Goal: Task Accomplishment & Management: Manage account settings

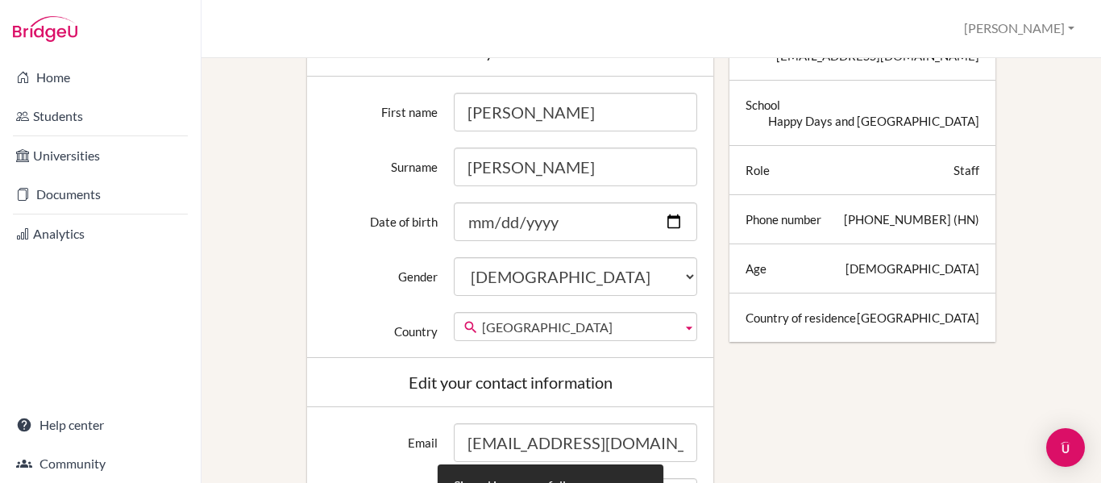
scroll to position [315, 0]
click at [961, 173] on div "Staff" at bounding box center [967, 171] width 26 height 16
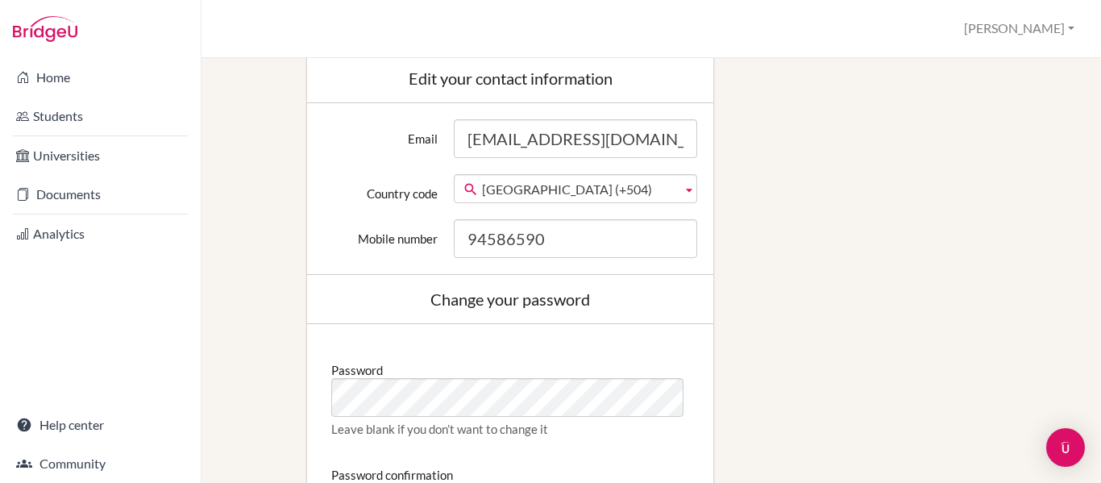
scroll to position [714, 0]
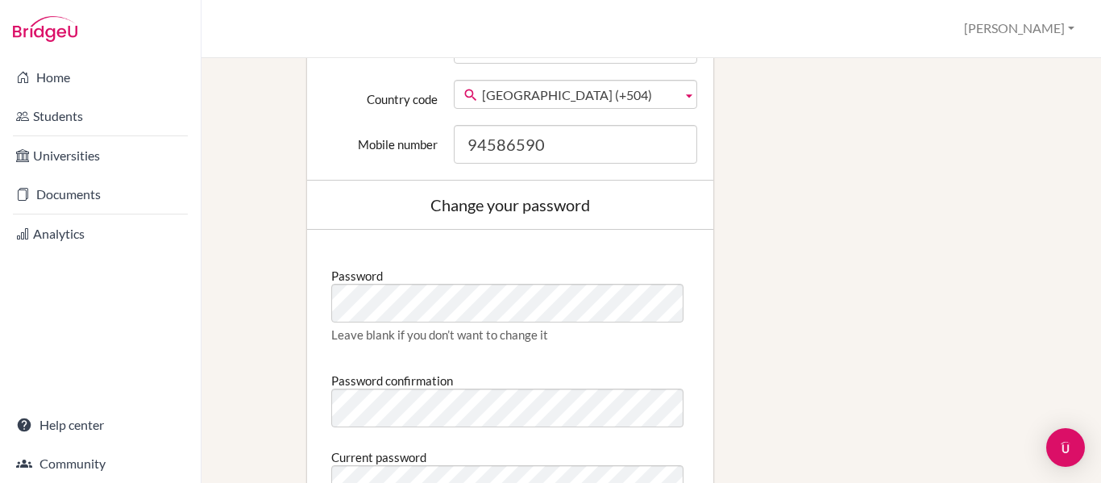
click at [866, 276] on div "Edit profile Signed in successfully. Change your profile pic Choose file Edit y…" at bounding box center [651, 41] width 845 height 1294
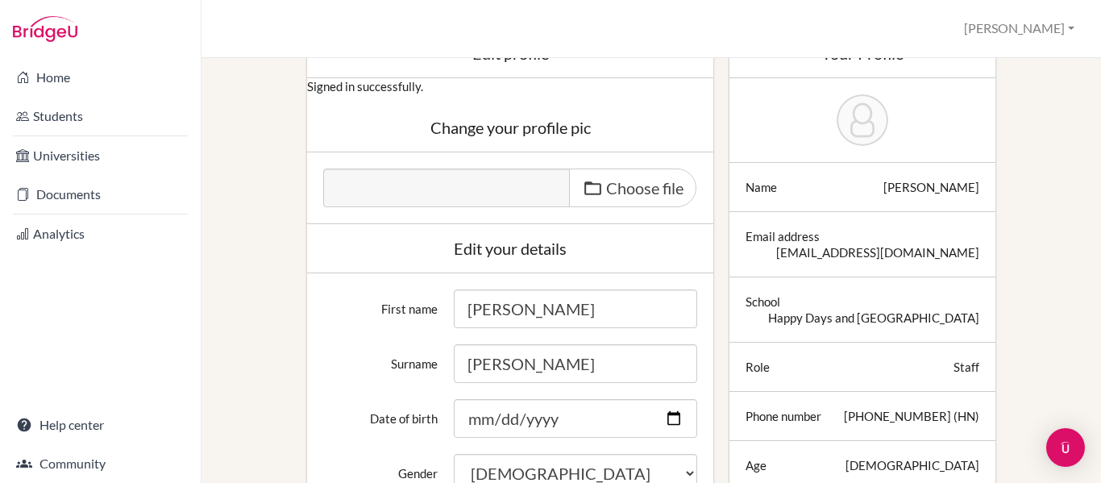
scroll to position [118, 0]
click at [954, 364] on div "Staff" at bounding box center [967, 368] width 26 height 16
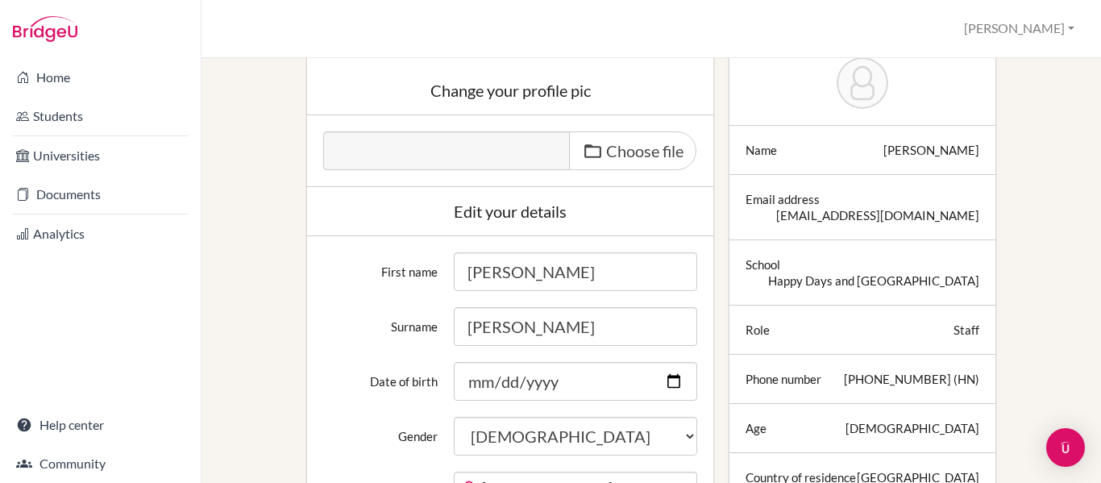
scroll to position [0, 0]
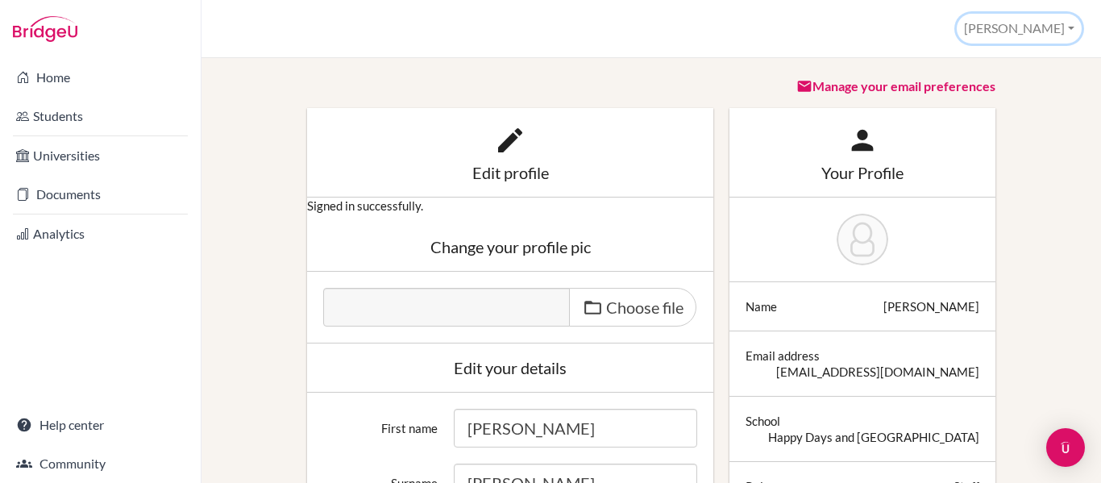
click at [1067, 28] on button "Rene" at bounding box center [1019, 29] width 125 height 30
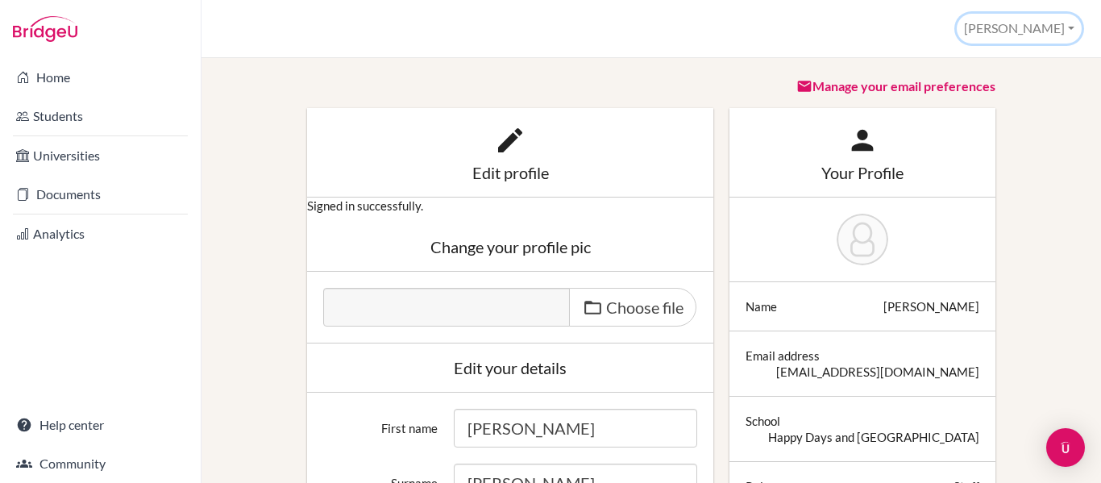
click at [1054, 32] on button "Rene" at bounding box center [1019, 29] width 125 height 30
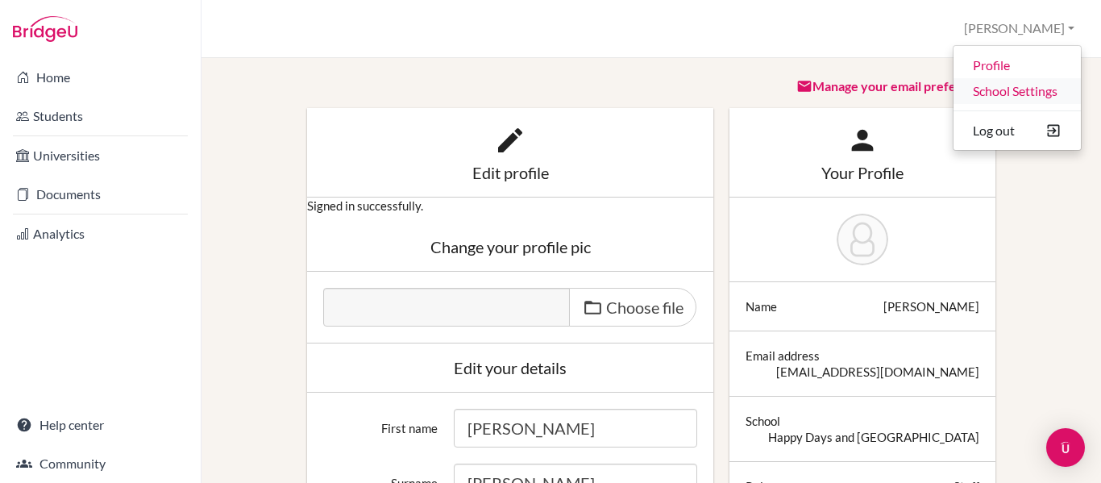
click at [987, 89] on link "School Settings" at bounding box center [1017, 91] width 127 height 26
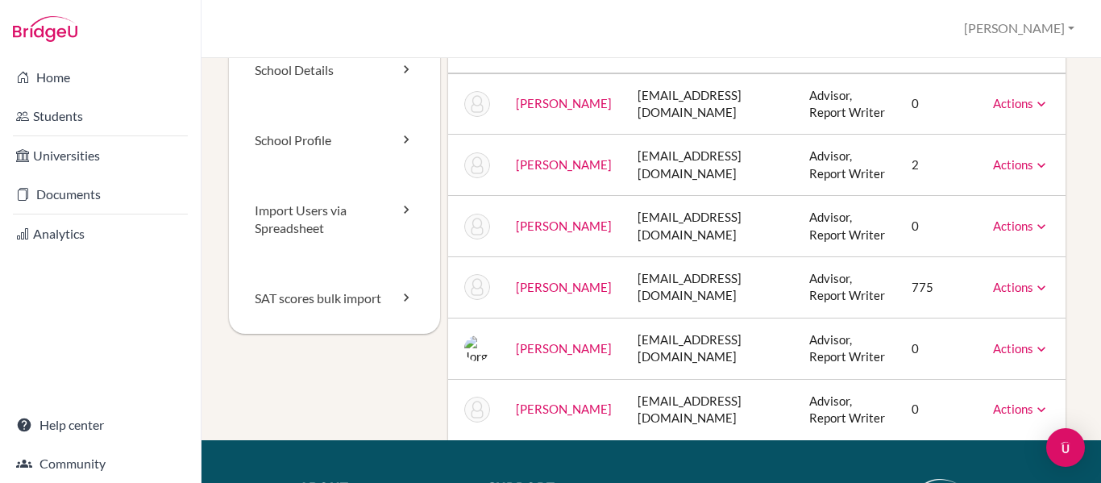
scroll to position [111, 0]
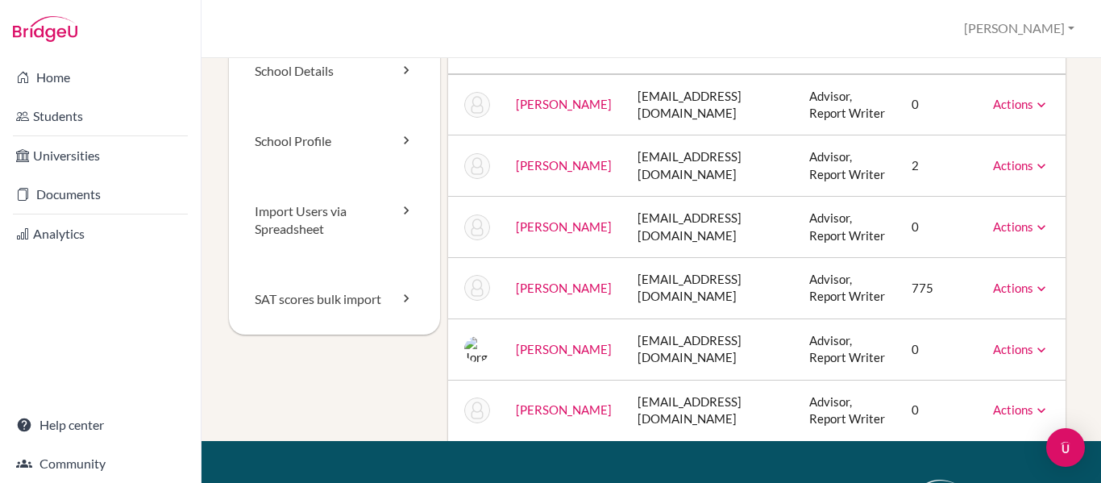
click at [1041, 297] on icon at bounding box center [1041, 289] width 16 height 16
click at [1071, 336] on div "Staff School Details School Profile Import Users via Spreadsheet SAT scores bul…" at bounding box center [652, 270] width 900 height 425
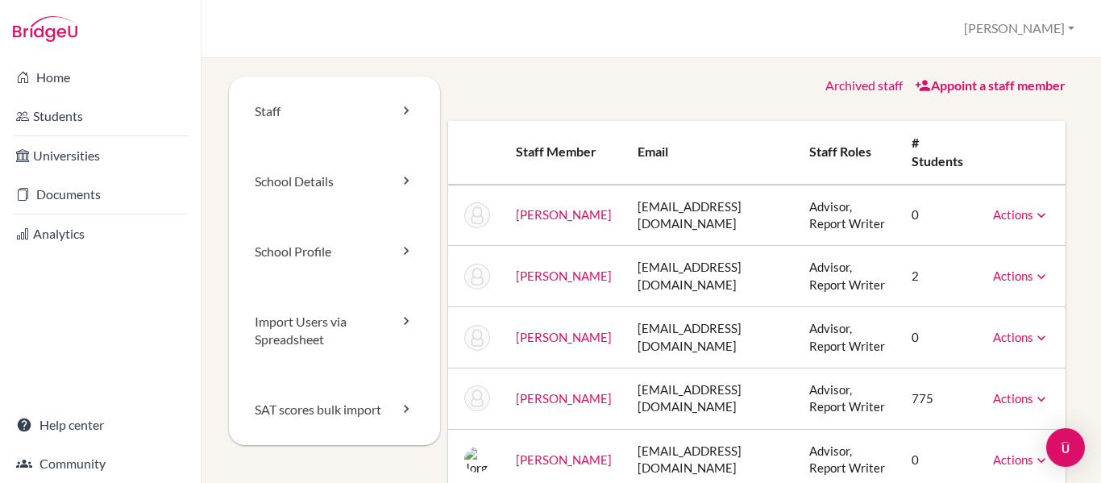
scroll to position [0, 0]
click at [915, 84] on icon at bounding box center [923, 86] width 16 height 16
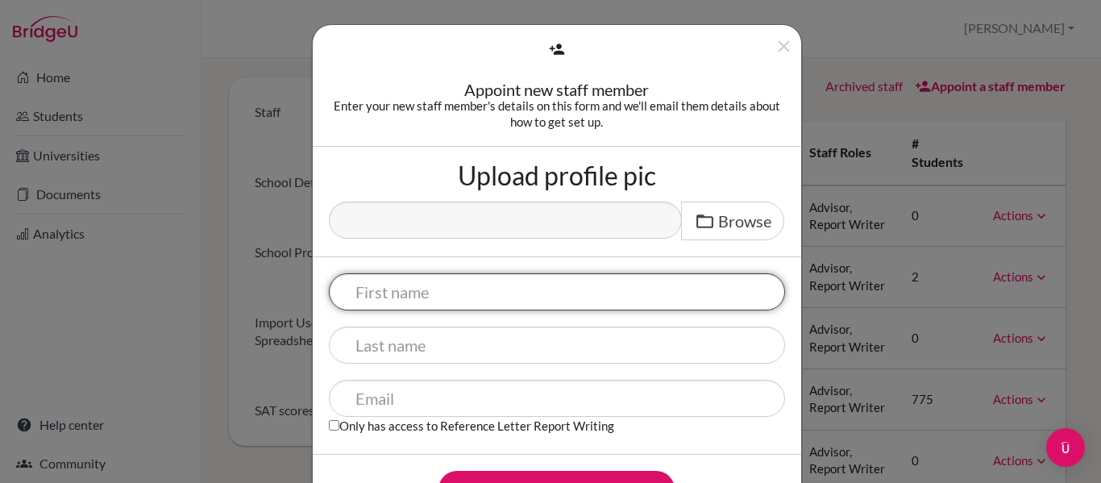
scroll to position [66, 0]
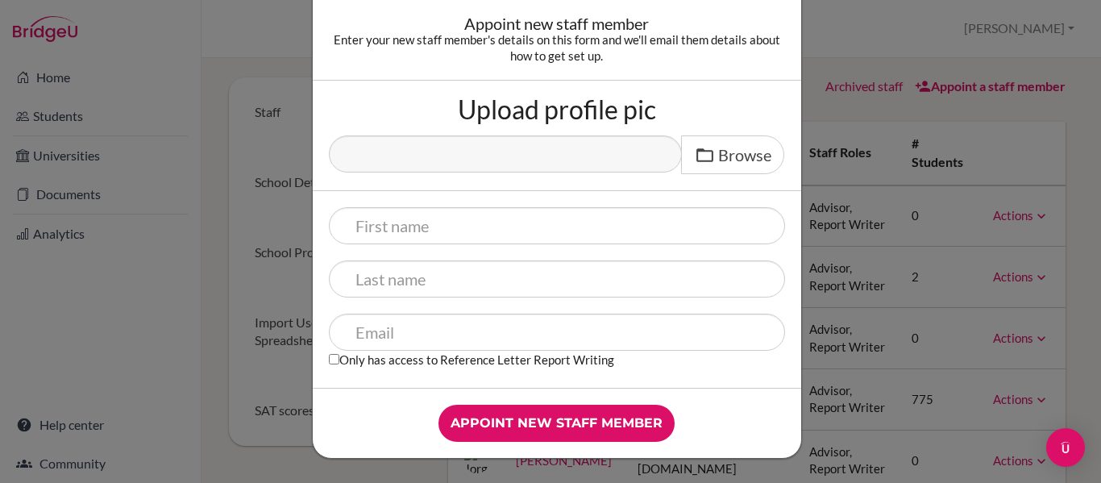
click at [833, 26] on div "Appoint new staff member Enter your new staff member's details on this form and…" at bounding box center [550, 241] width 1101 height 483
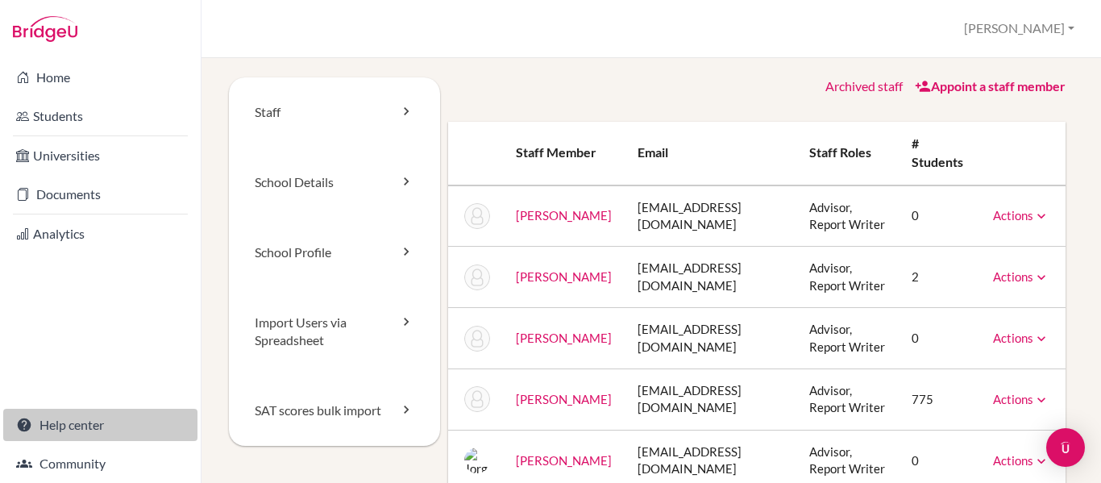
click at [88, 421] on link "Help center" at bounding box center [100, 425] width 194 height 32
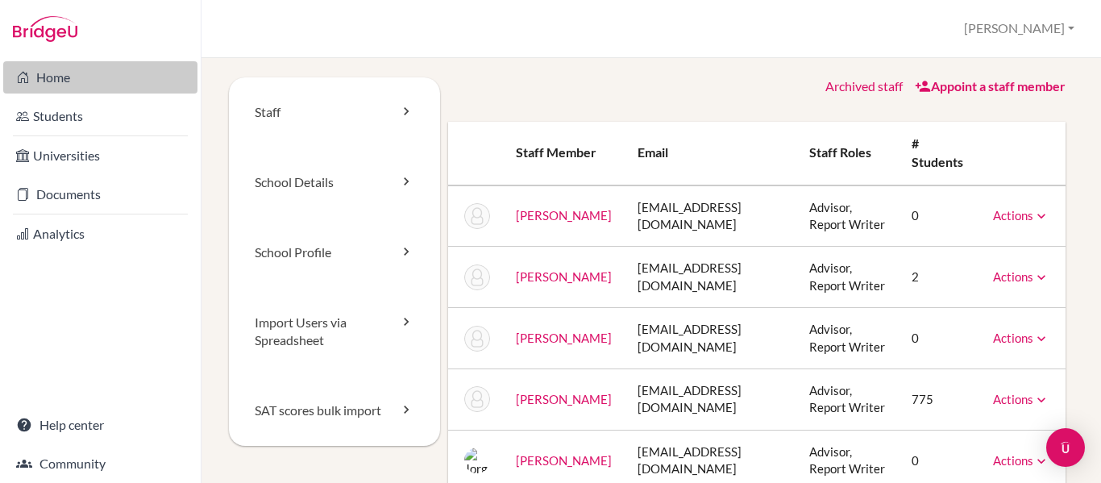
click at [95, 86] on link "Home" at bounding box center [100, 77] width 194 height 32
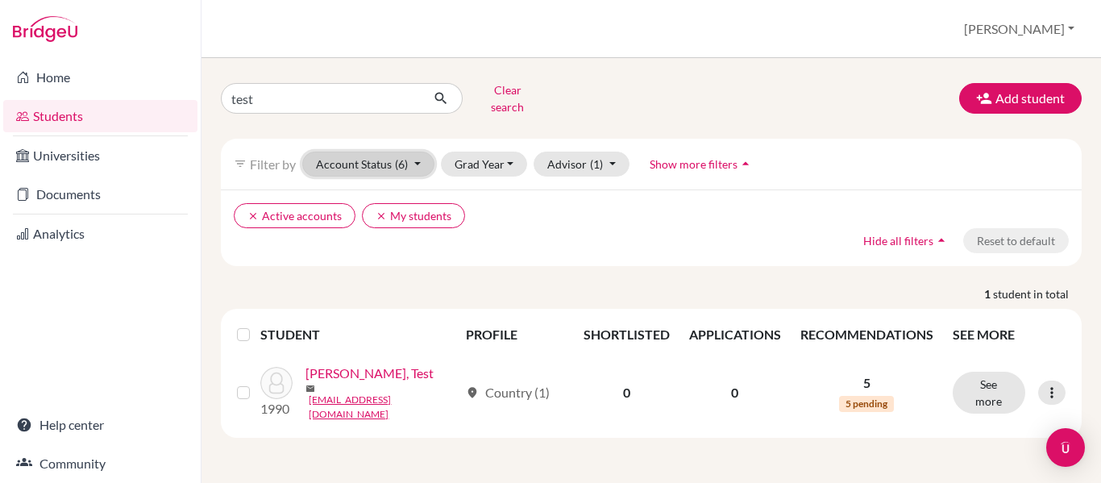
click at [420, 153] on button "Account Status (6)" at bounding box center [368, 164] width 132 height 25
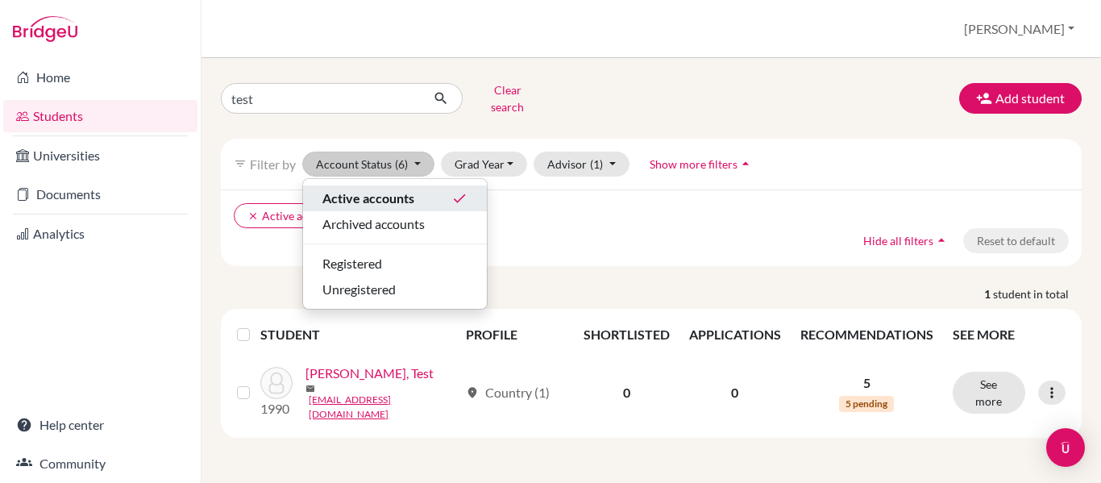
click at [399, 189] on span "Active accounts" at bounding box center [368, 198] width 92 height 19
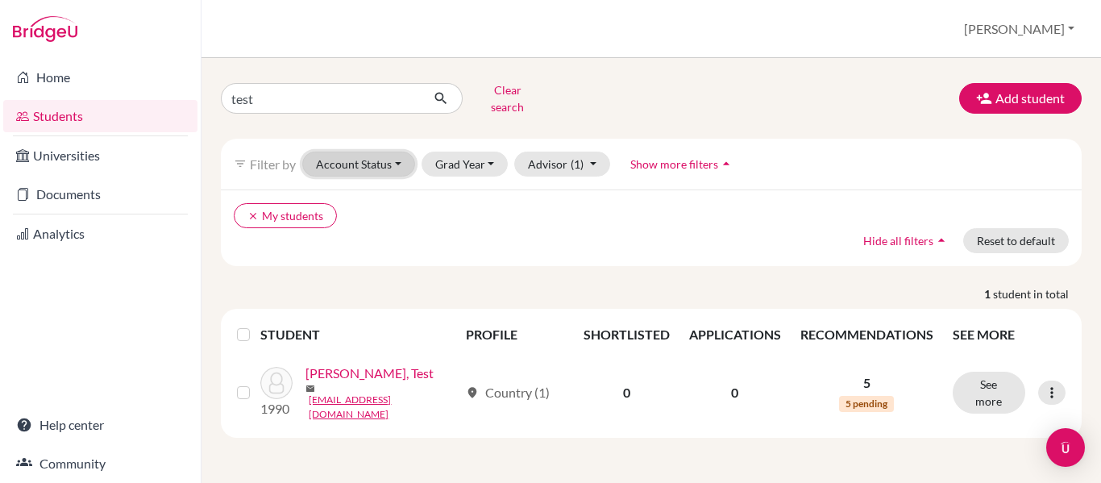
click at [401, 152] on button "Account Status" at bounding box center [358, 164] width 113 height 25
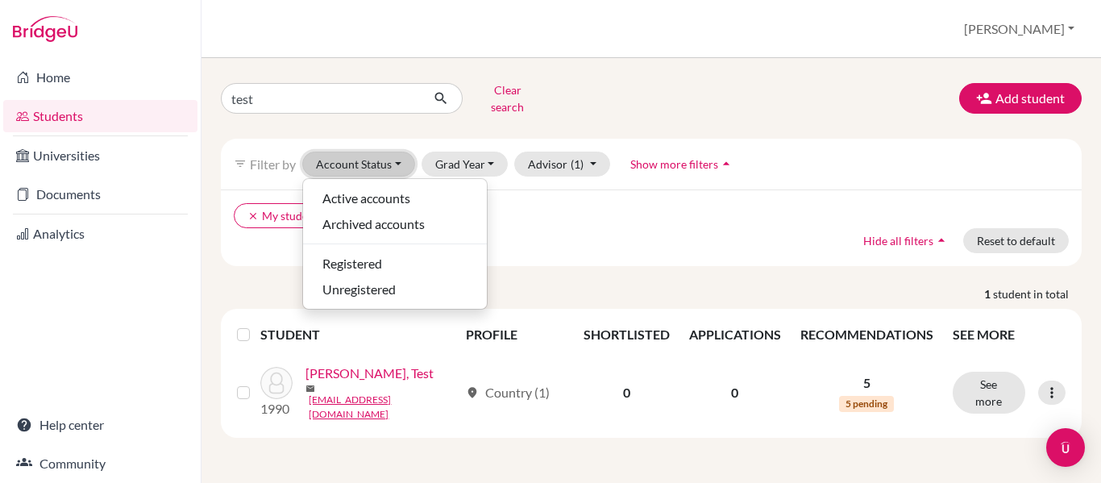
click at [401, 152] on button "Account Status" at bounding box center [358, 164] width 113 height 25
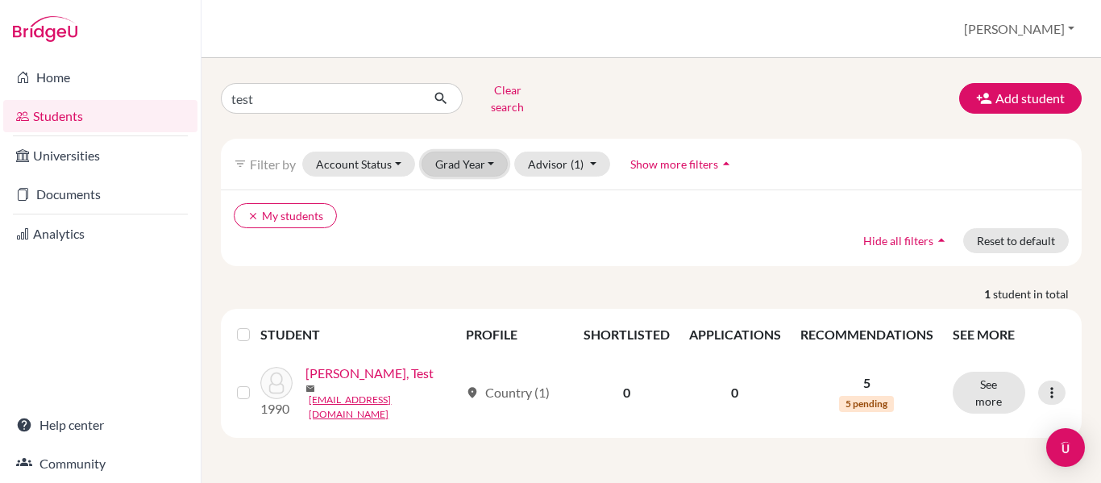
click at [489, 152] on button "Grad Year" at bounding box center [465, 164] width 87 height 25
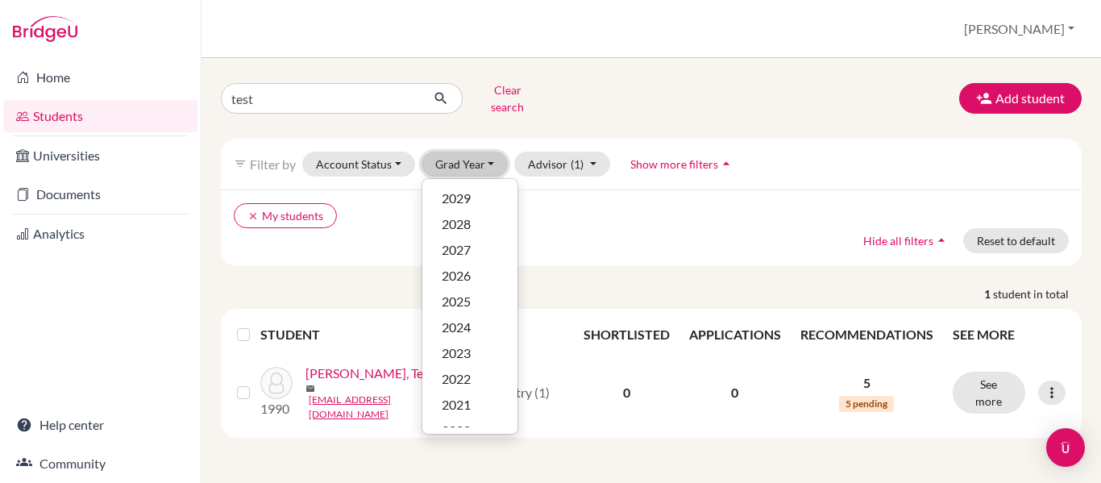
click at [489, 152] on button "Grad Year" at bounding box center [465, 164] width 87 height 25
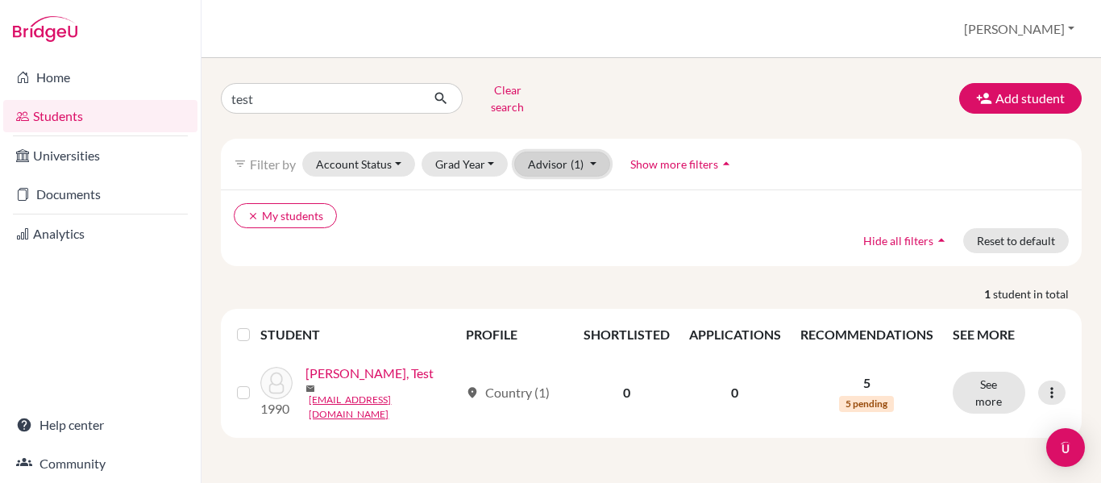
click at [587, 154] on button "Advisor (1)" at bounding box center [562, 164] width 96 height 25
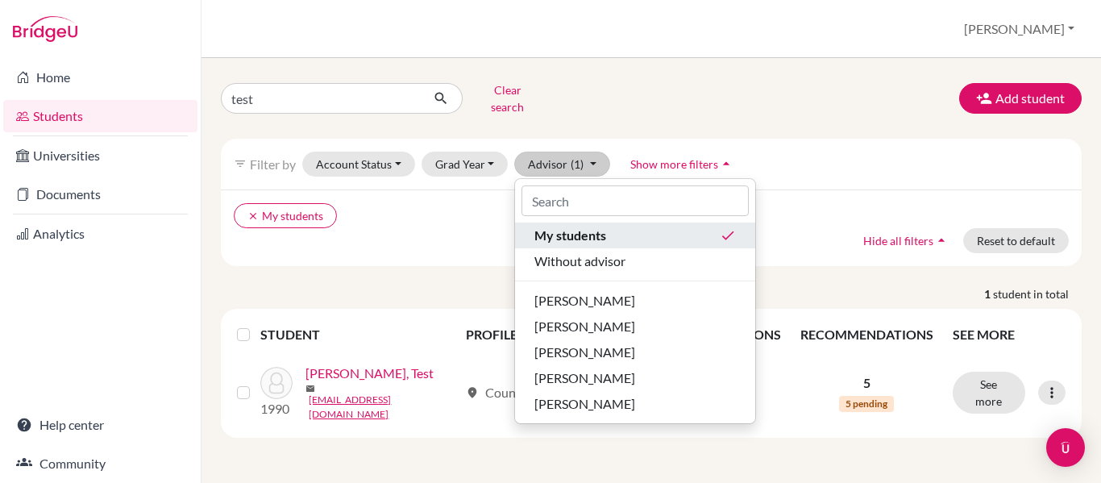
click at [589, 227] on span "My students" at bounding box center [570, 235] width 72 height 19
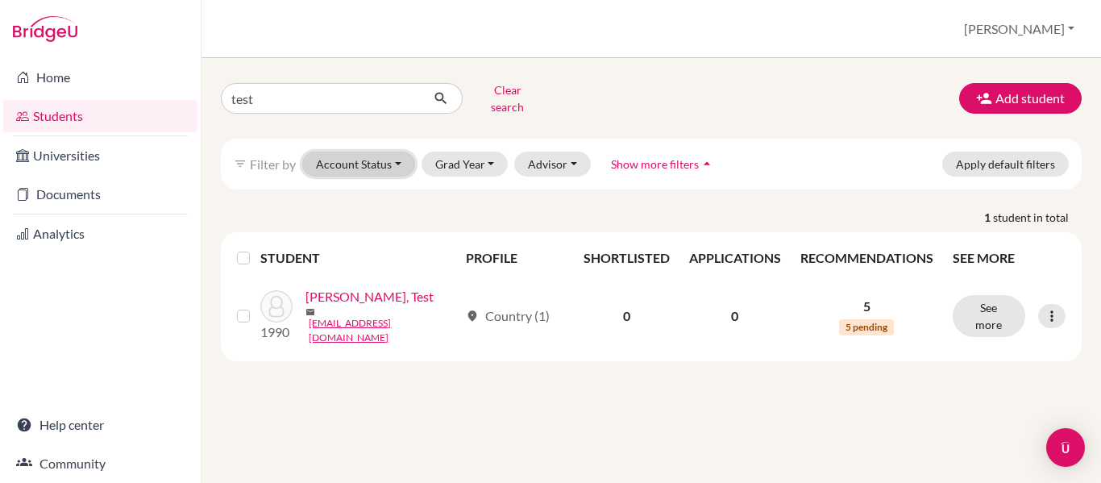
click at [386, 152] on button "Account Status" at bounding box center [358, 164] width 113 height 25
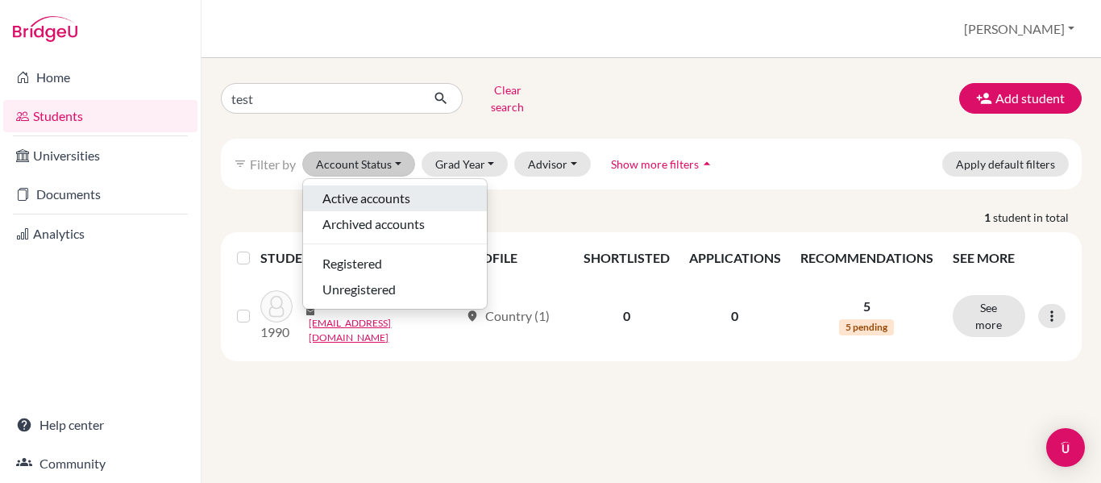
click at [394, 189] on span "Active accounts" at bounding box center [366, 198] width 88 height 19
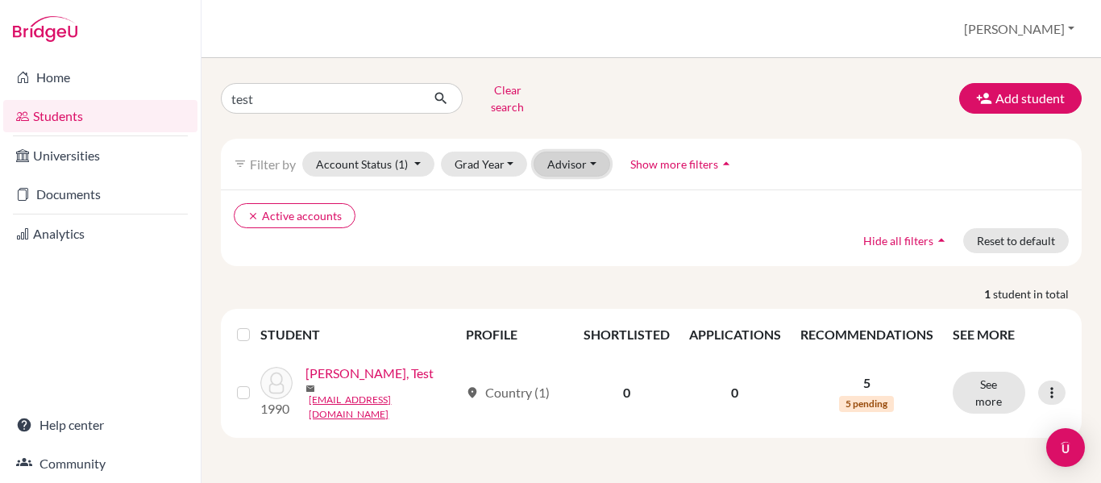
click at [592, 156] on button "Advisor" at bounding box center [572, 164] width 77 height 25
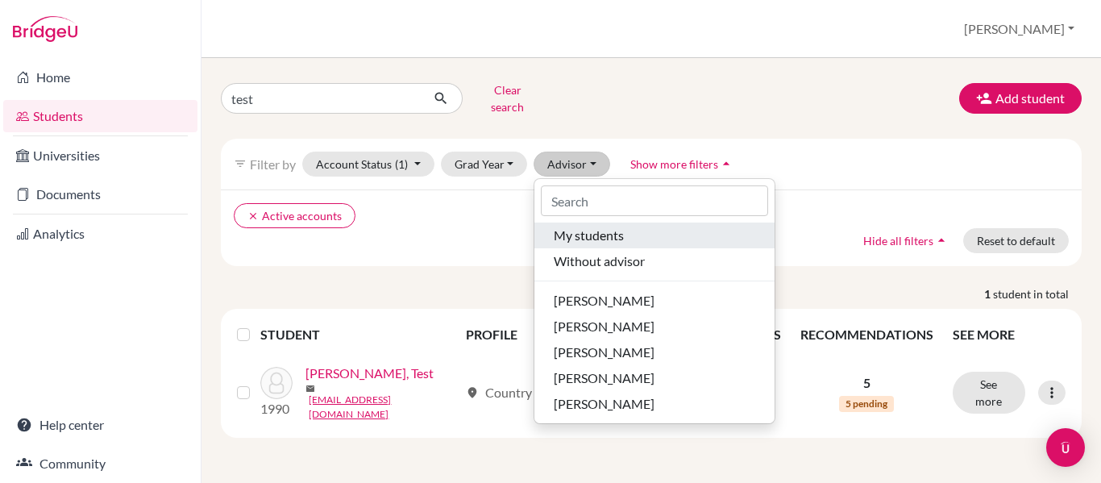
click at [617, 227] on span "My students" at bounding box center [589, 235] width 70 height 19
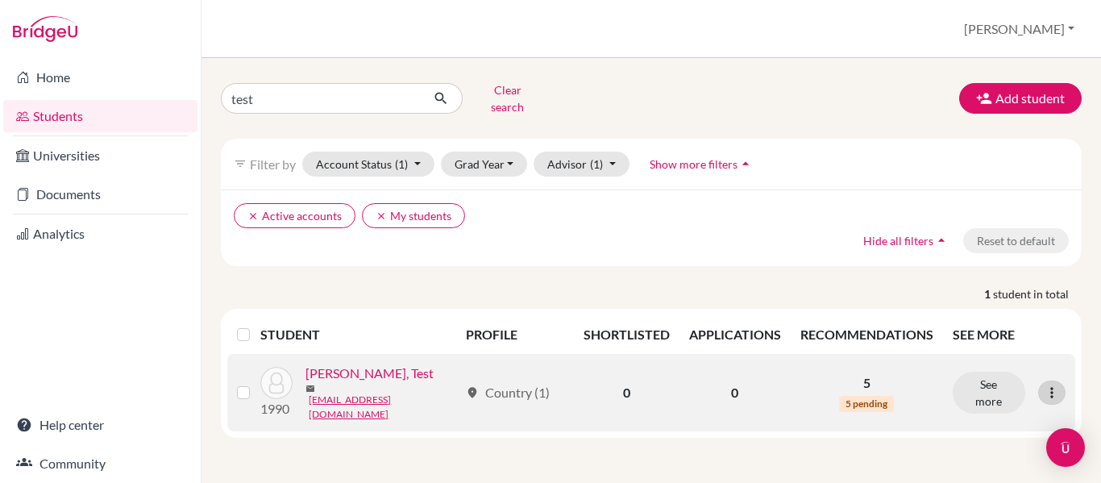
click at [1054, 385] on icon at bounding box center [1052, 393] width 16 height 16
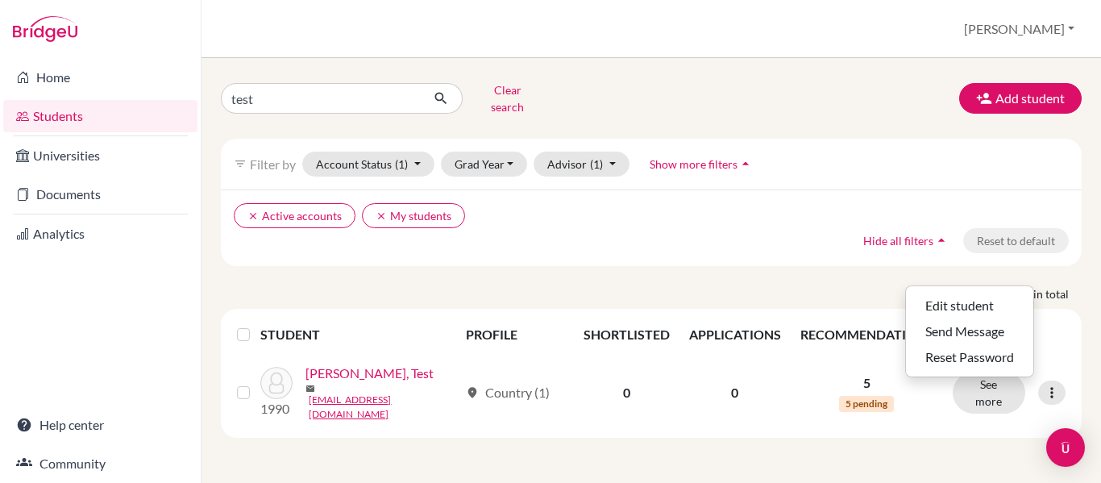
click at [782, 203] on ul "clear Active accounts clear My students" at bounding box center [547, 215] width 626 height 25
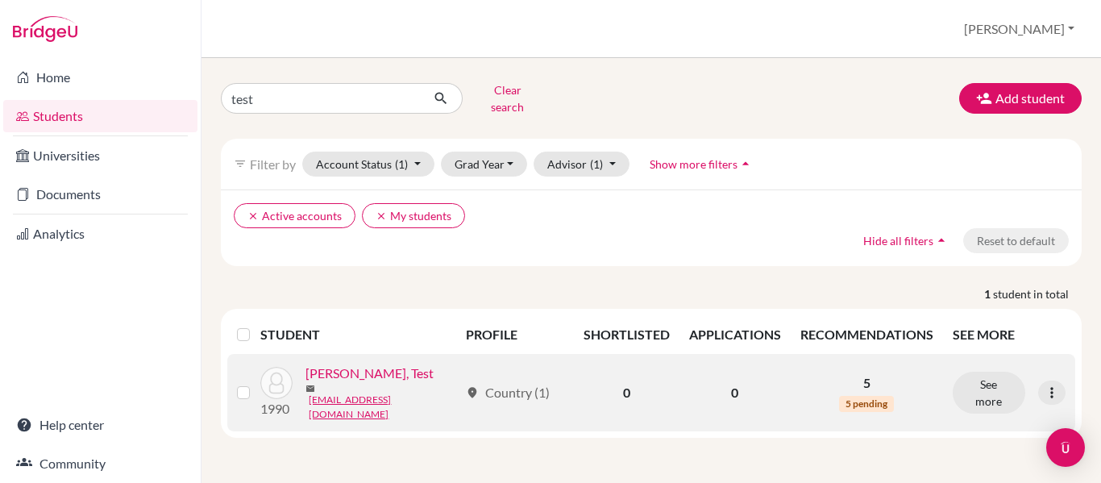
click at [344, 377] on link "Rene, Test" at bounding box center [370, 373] width 128 height 19
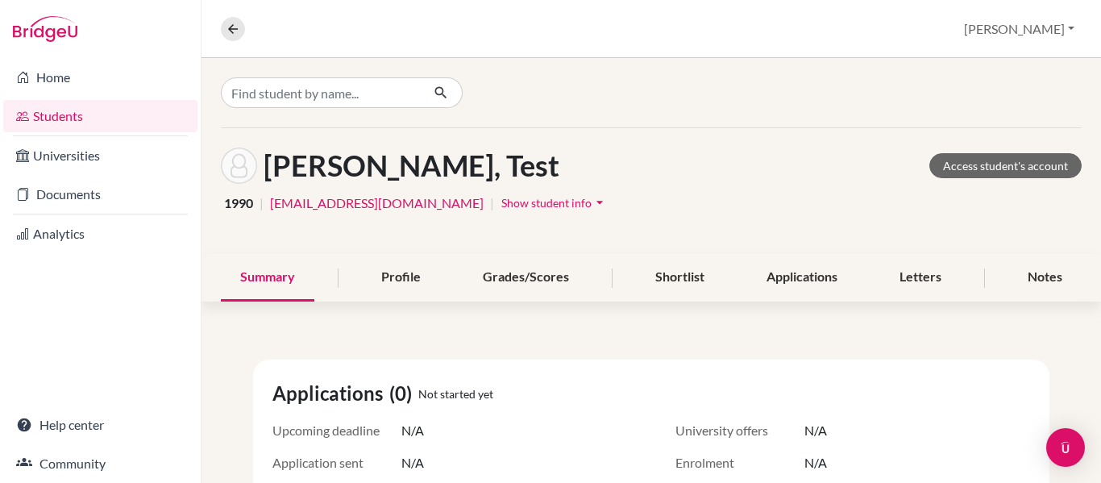
click at [592, 206] on icon "arrow_drop_down" at bounding box center [600, 202] width 16 height 16
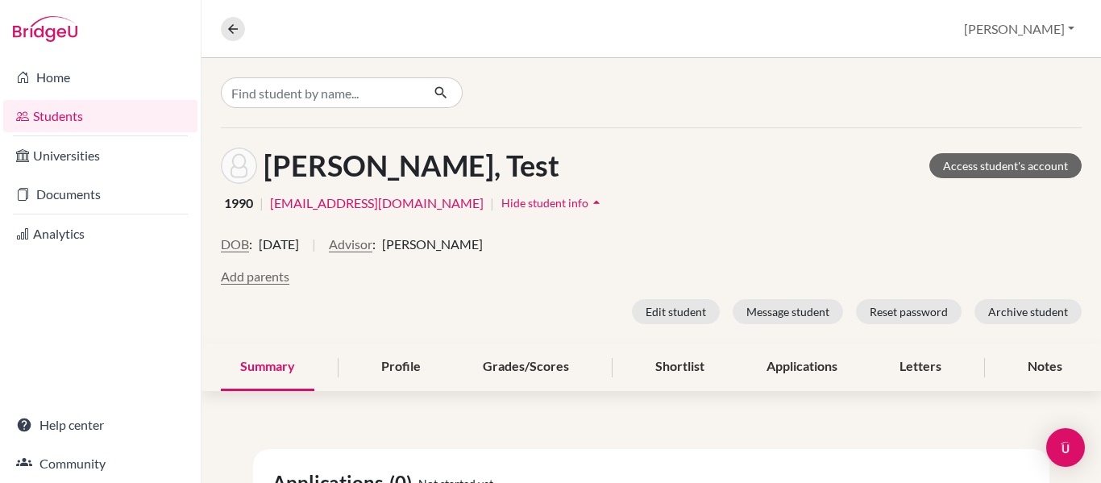
click at [106, 107] on link "Students" at bounding box center [100, 116] width 194 height 32
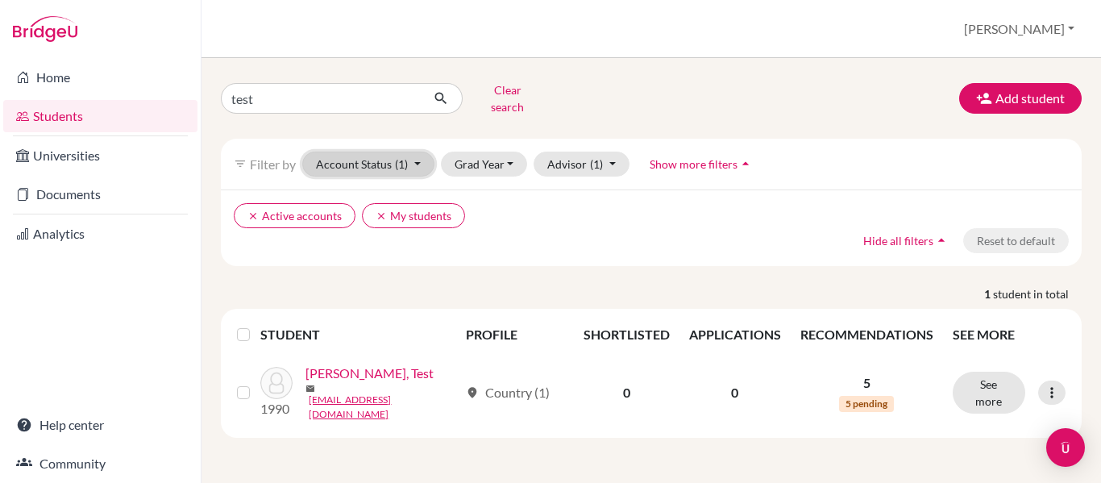
click at [419, 152] on button "Account Status (1)" at bounding box center [368, 164] width 132 height 25
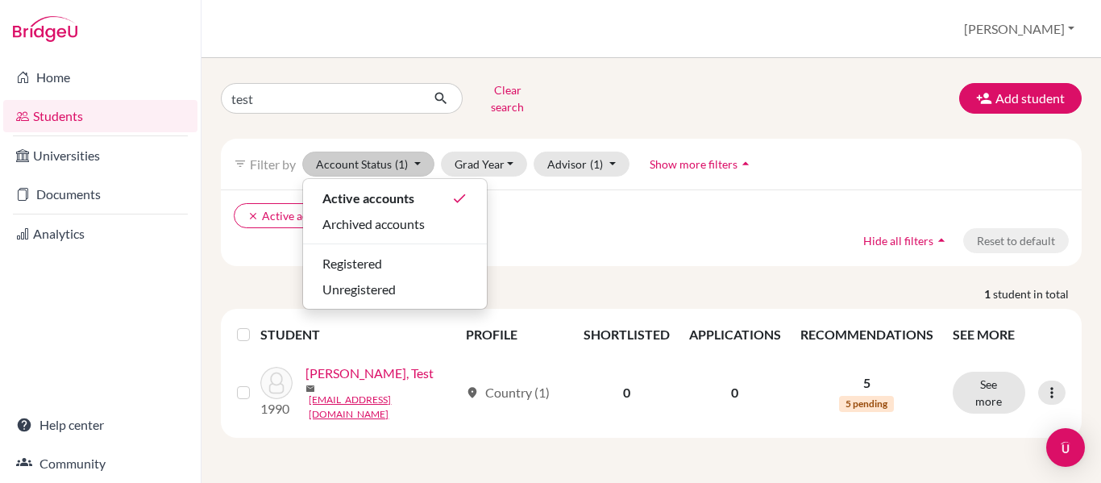
click at [549, 213] on ul "clear Active accounts clear My students" at bounding box center [547, 215] width 626 height 25
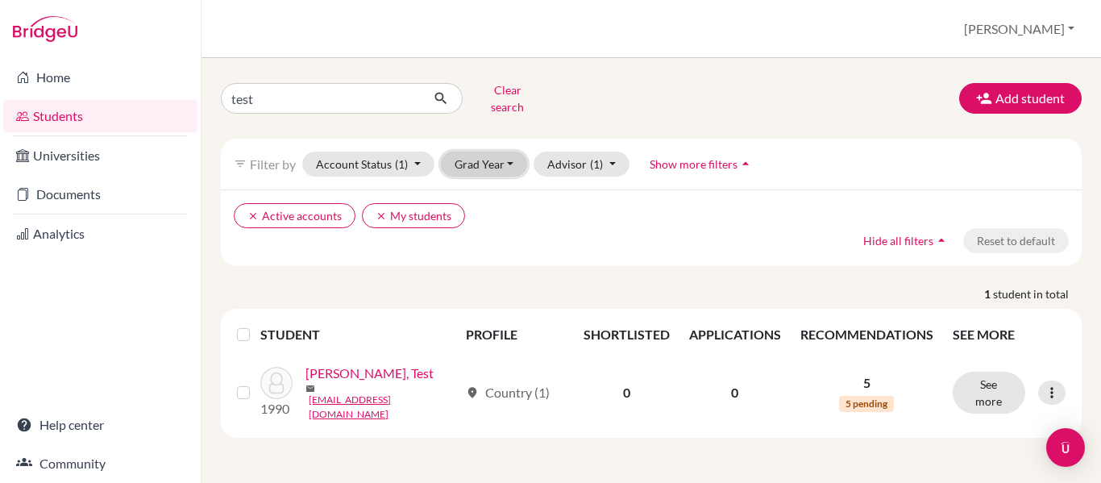
click at [510, 152] on button "Grad Year" at bounding box center [484, 164] width 87 height 25
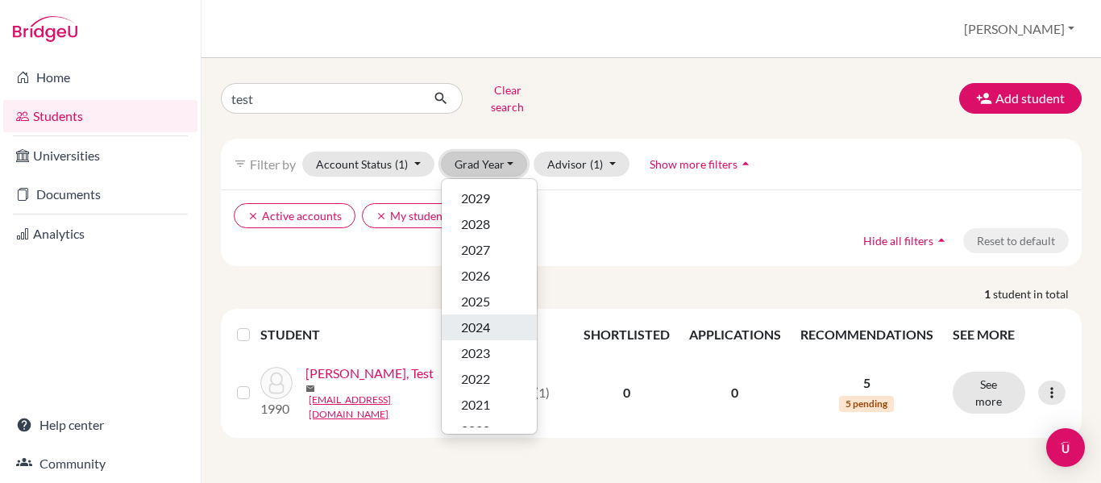
scroll to position [94, 0]
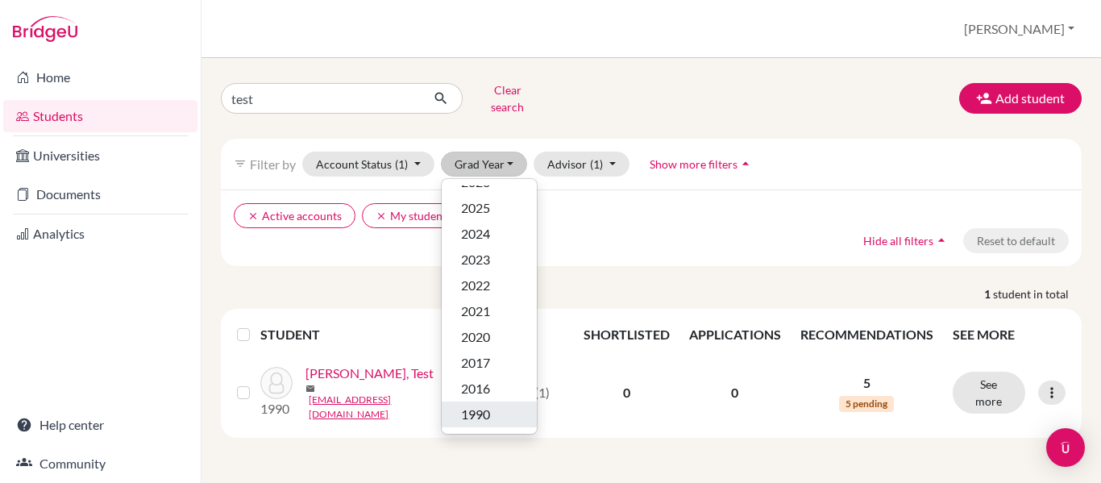
click at [485, 409] on span "1990" at bounding box center [475, 414] width 29 height 19
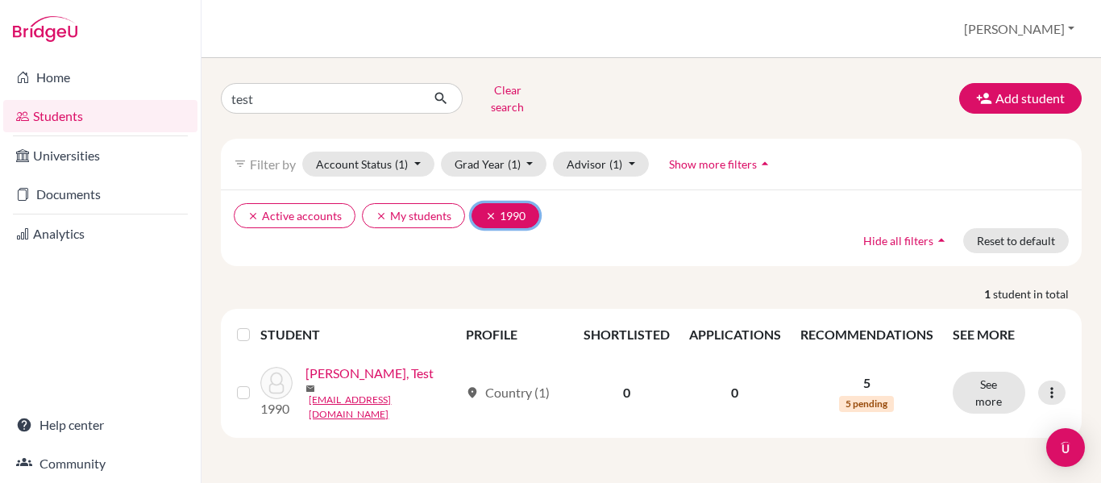
click at [491, 210] on icon "clear" at bounding box center [490, 215] width 11 height 11
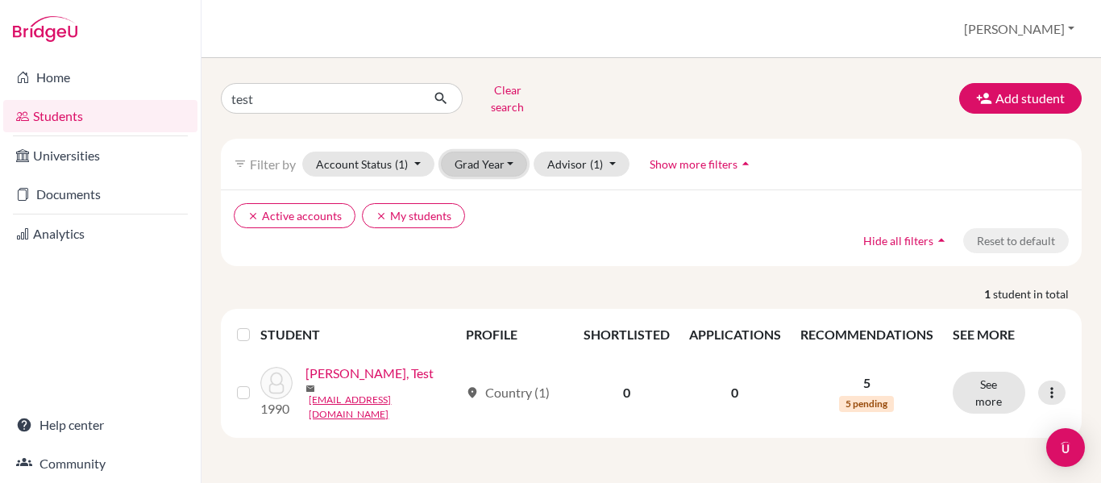
click at [516, 152] on button "Grad Year" at bounding box center [484, 164] width 87 height 25
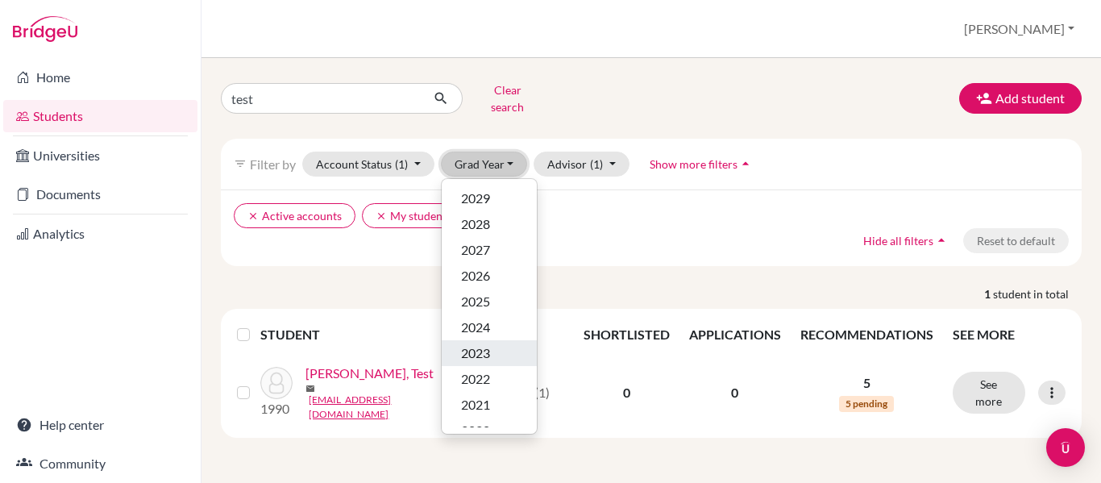
scroll to position [94, 0]
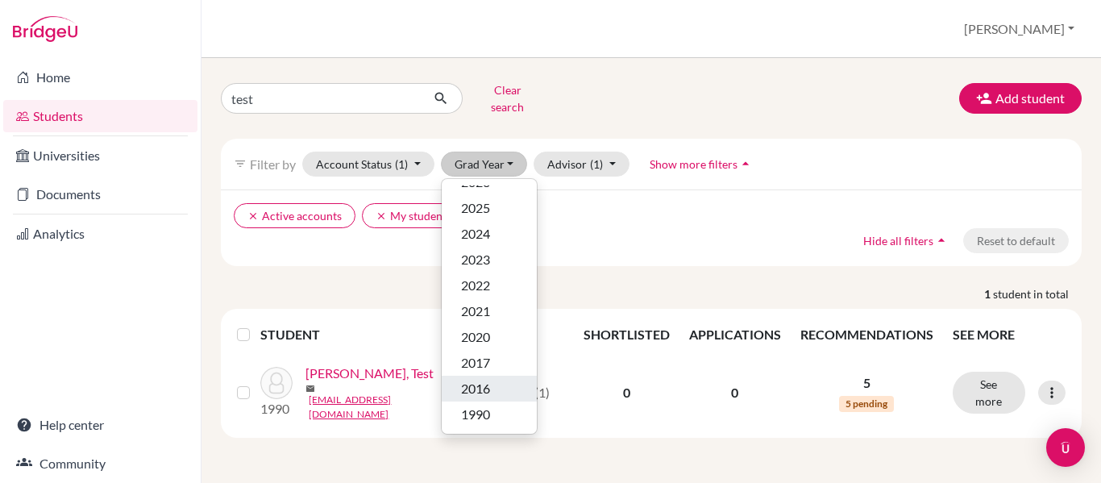
click at [493, 379] on div "2016" at bounding box center [489, 388] width 56 height 19
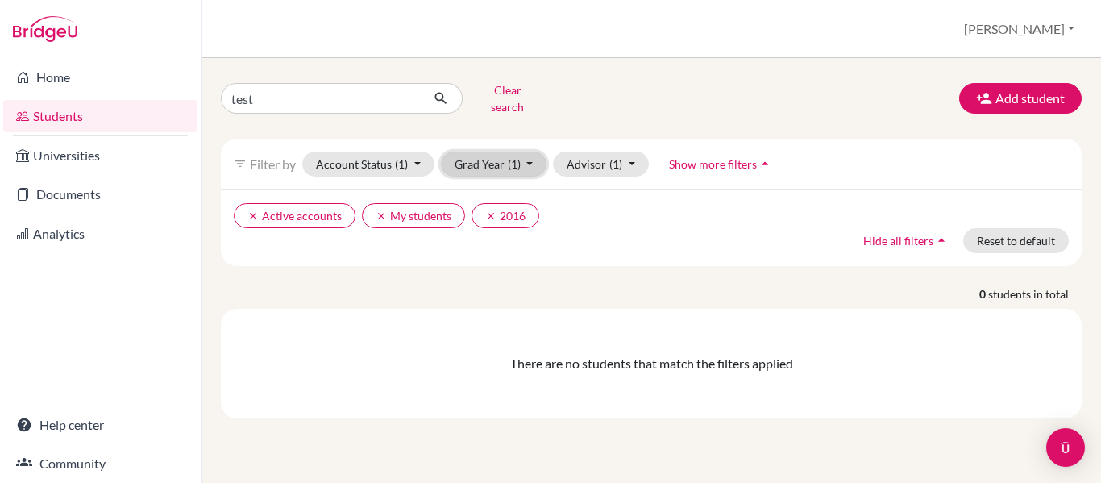
click at [526, 152] on button "Grad Year (1)" at bounding box center [494, 164] width 106 height 25
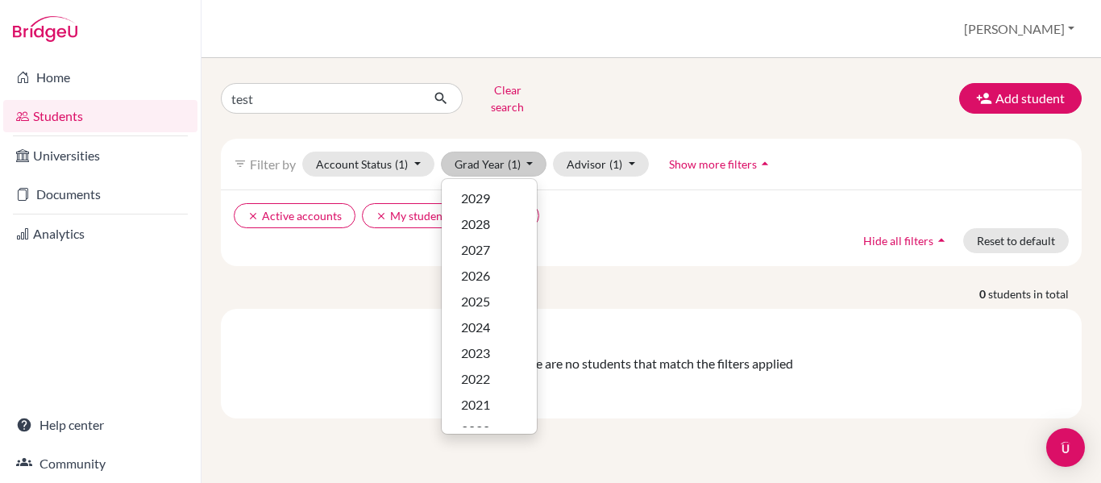
click at [601, 189] on div "clear Active accounts clear My students clear 2016 Hide all filters arrow_drop_…" at bounding box center [651, 227] width 861 height 77
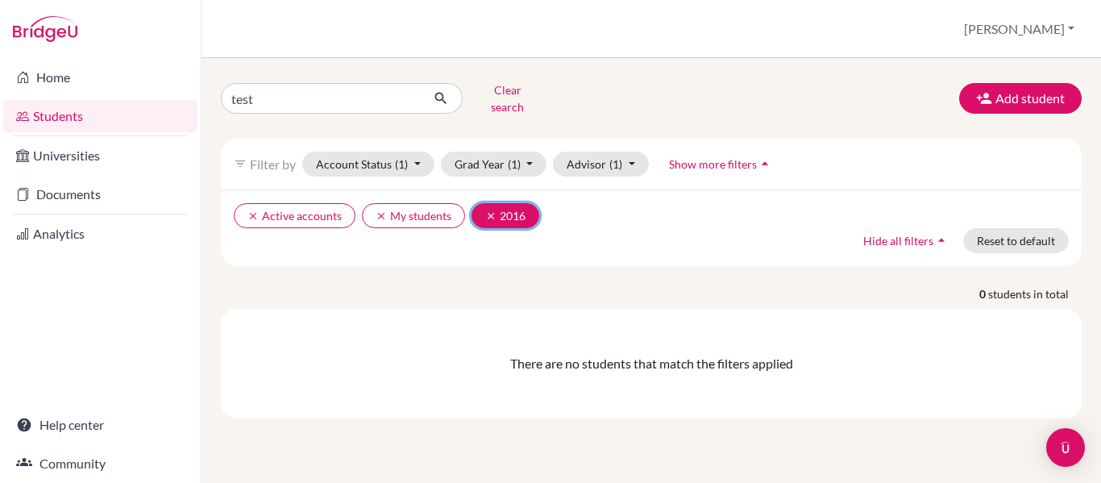
click at [493, 210] on icon "clear" at bounding box center [490, 215] width 11 height 11
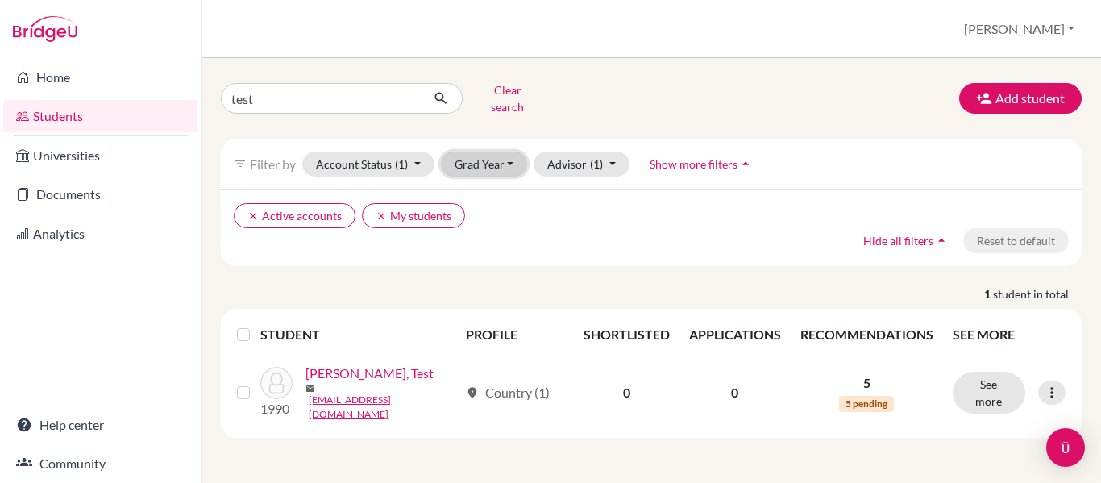
click at [508, 154] on button "Grad Year" at bounding box center [484, 164] width 87 height 25
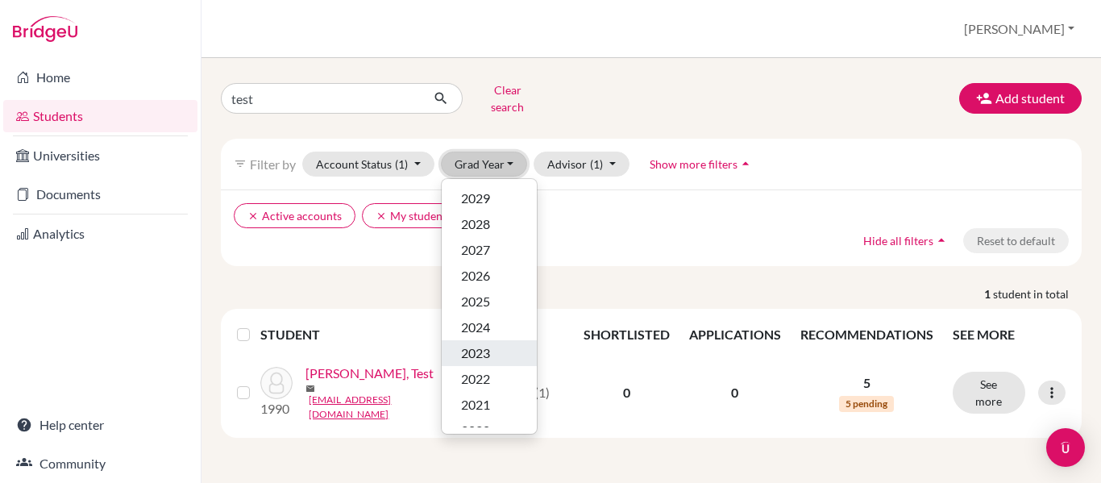
scroll to position [94, 0]
click at [487, 354] on span "2017" at bounding box center [475, 362] width 29 height 19
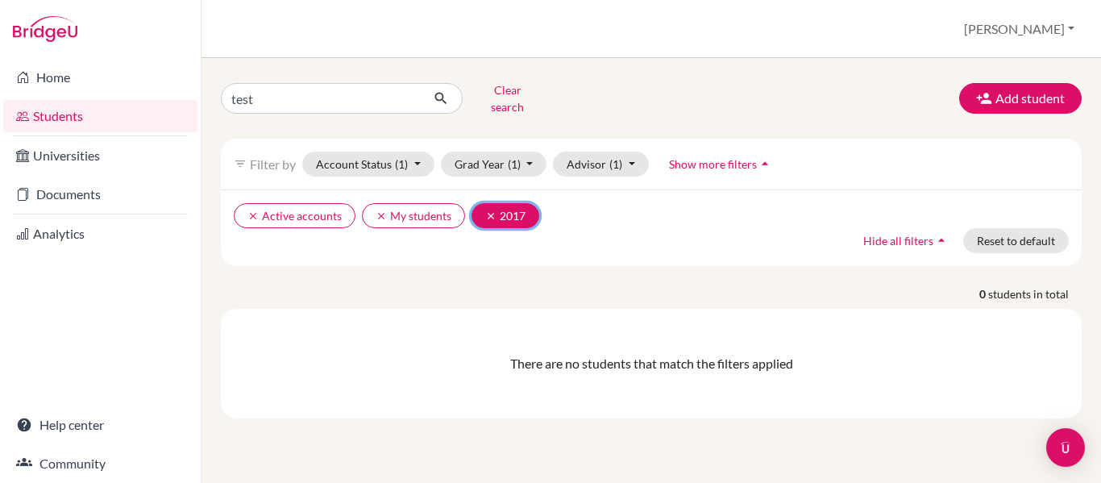
click at [488, 210] on icon "clear" at bounding box center [490, 215] width 11 height 11
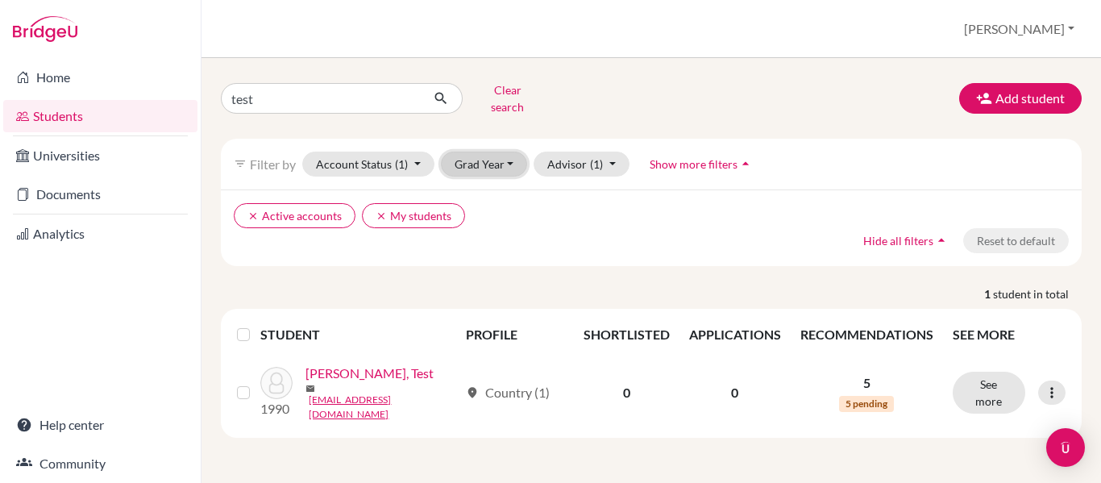
click at [515, 156] on button "Grad Year" at bounding box center [484, 164] width 87 height 25
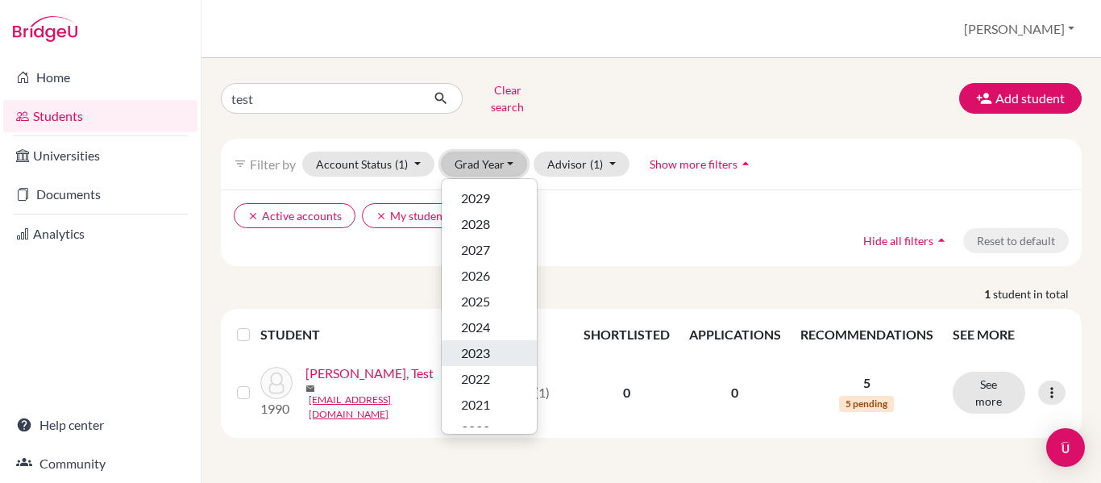
scroll to position [94, 0]
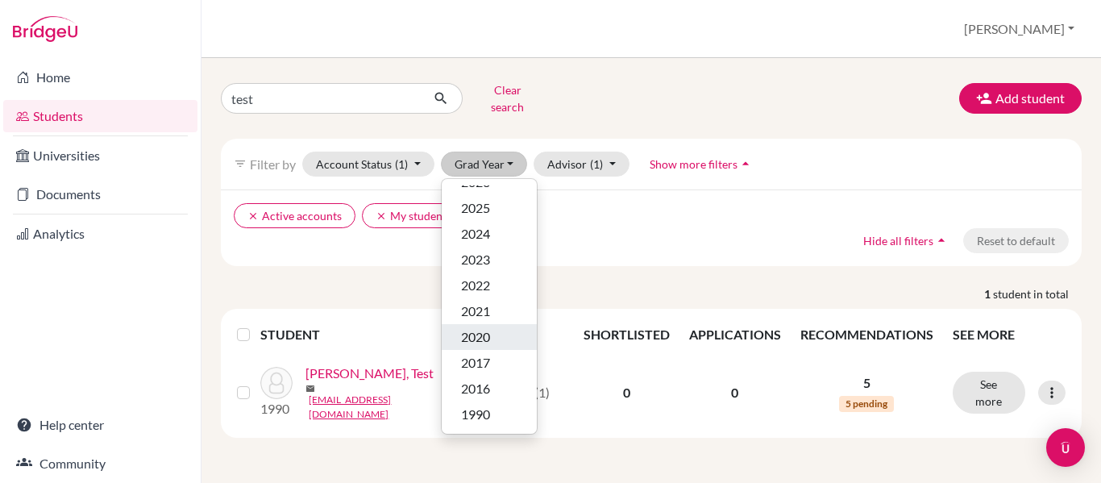
click at [489, 327] on span "2020" at bounding box center [475, 336] width 29 height 19
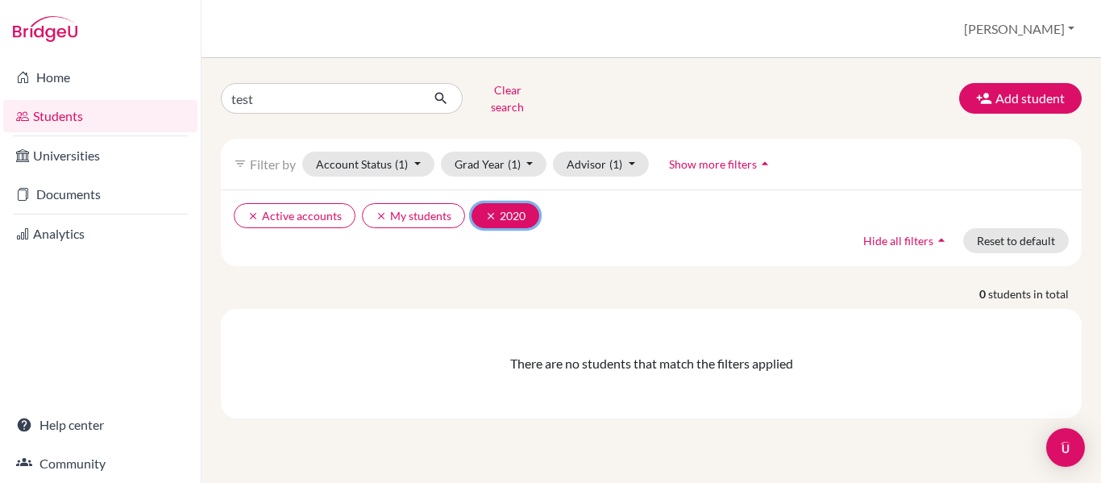
click at [490, 210] on icon "clear" at bounding box center [490, 215] width 11 height 11
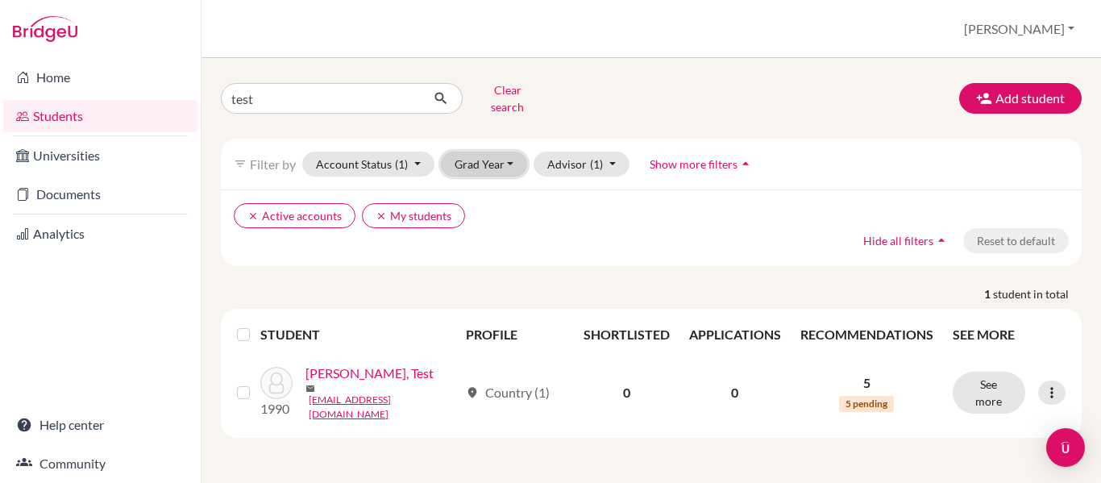
click at [514, 152] on button "Grad Year" at bounding box center [484, 164] width 87 height 25
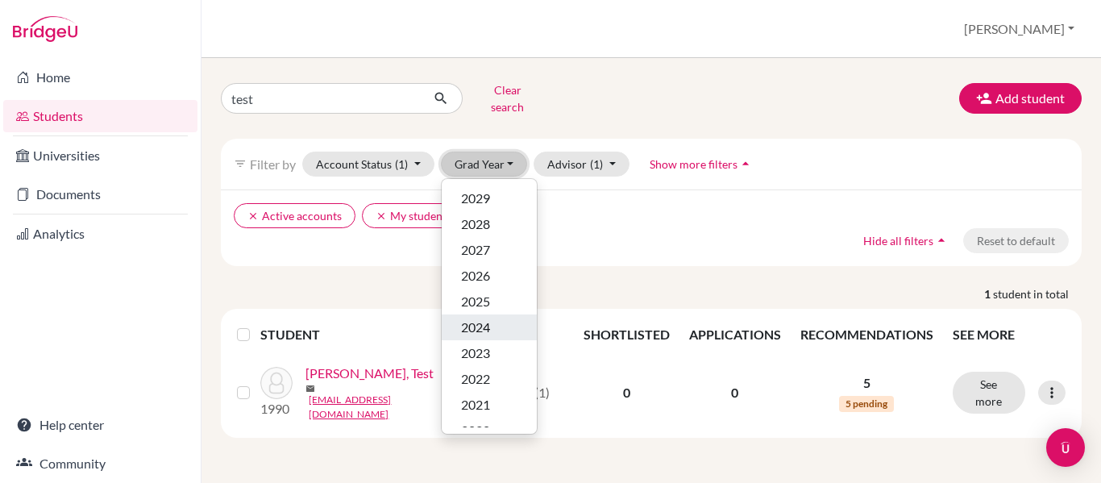
scroll to position [94, 0]
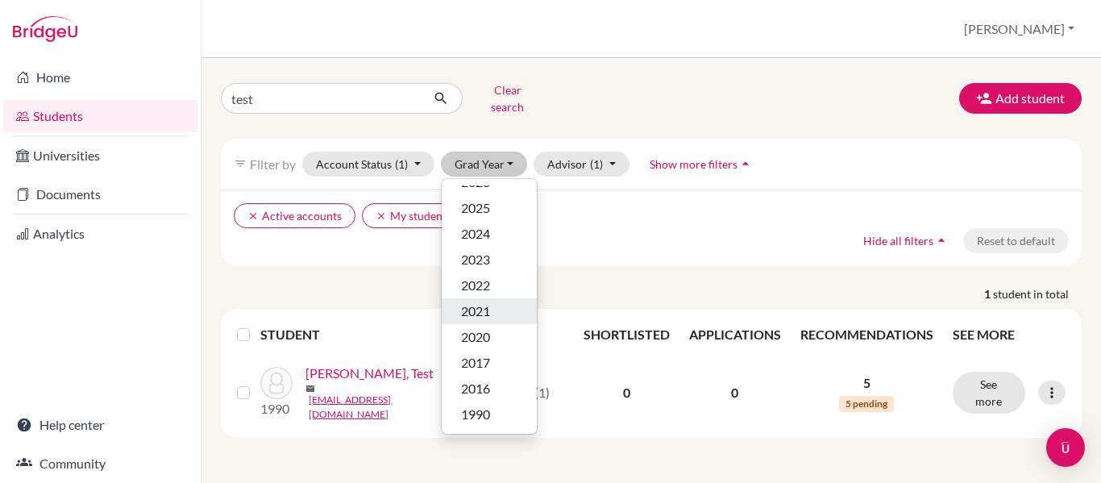
click at [488, 306] on span "2021" at bounding box center [475, 310] width 29 height 19
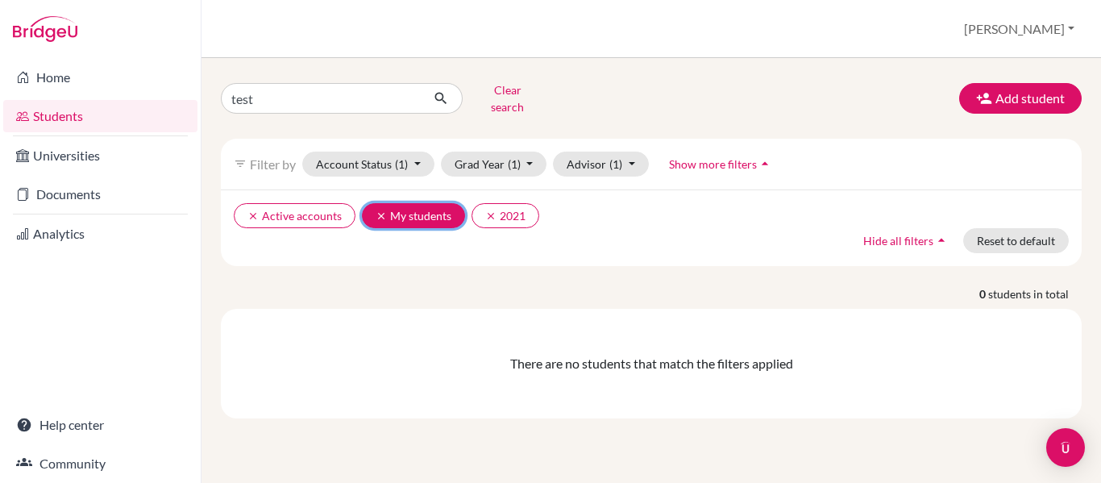
click at [377, 210] on icon "clear" at bounding box center [381, 215] width 11 height 11
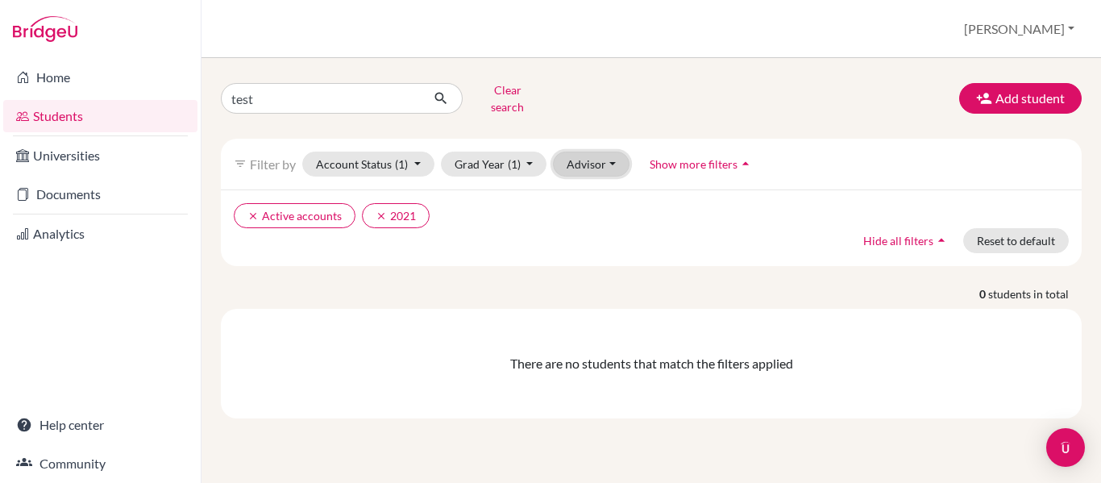
click at [609, 154] on button "Advisor" at bounding box center [591, 164] width 77 height 25
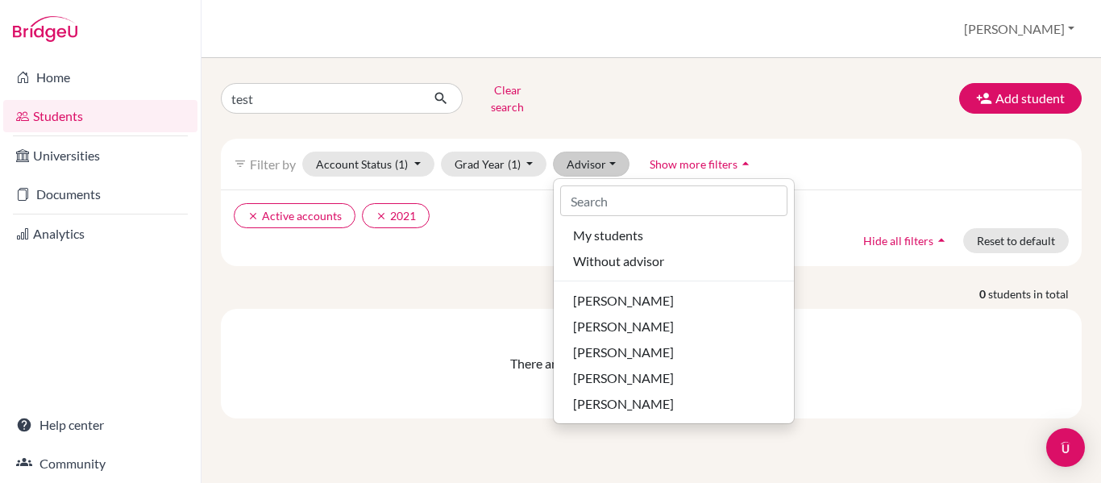
click at [496, 223] on div "clear Active accounts clear 2021 Hide all filters arrow_drop_up Reset to default" at bounding box center [651, 227] width 861 height 77
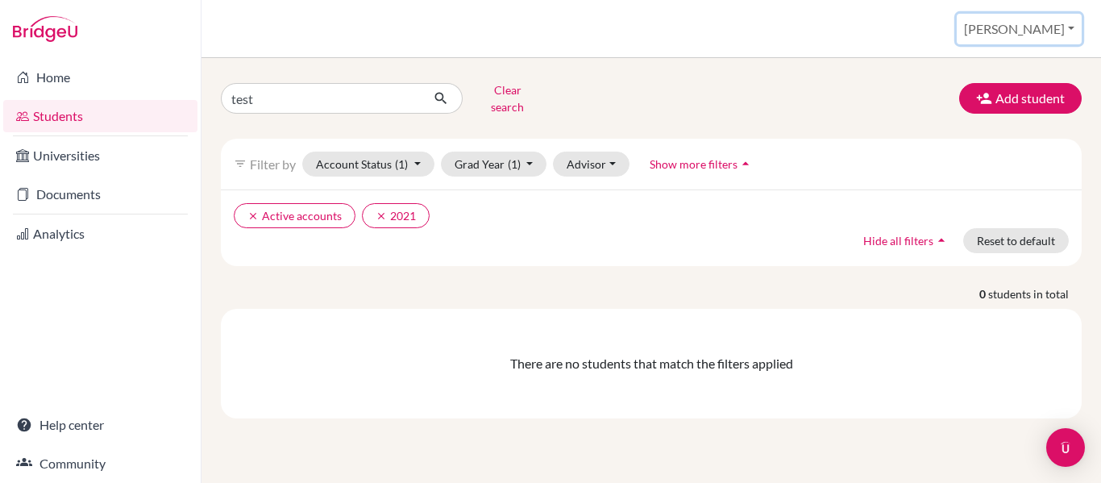
click at [1058, 34] on button "Rene" at bounding box center [1019, 29] width 125 height 31
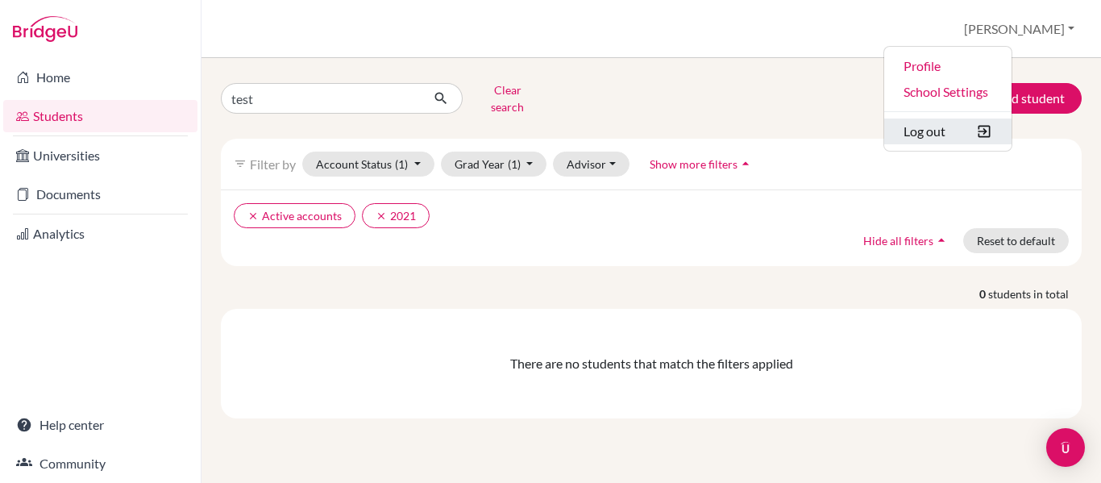
click at [1000, 140] on button "Log out" at bounding box center [947, 131] width 127 height 26
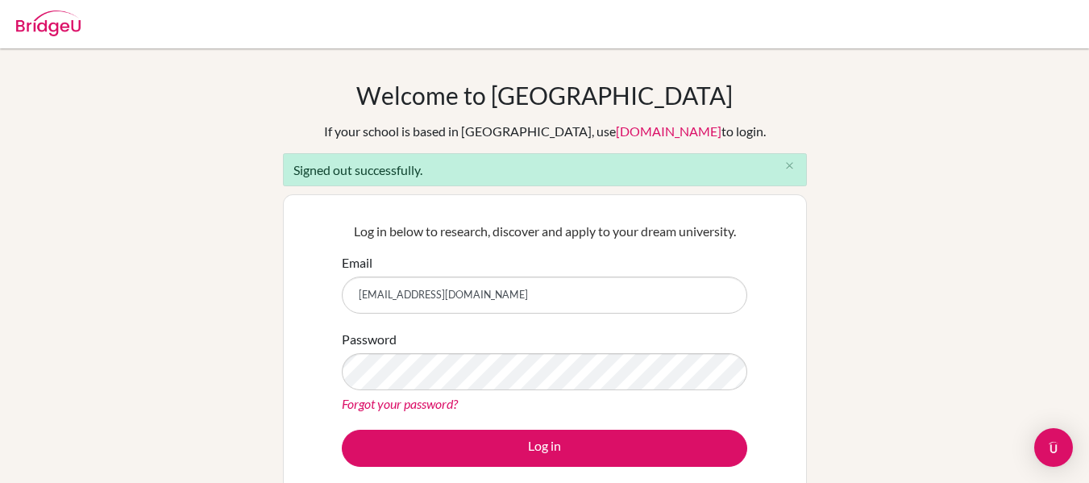
click at [592, 300] on input "[EMAIL_ADDRESS][DOMAIN_NAME]" at bounding box center [544, 294] width 405 height 37
type input "[EMAIL_ADDRESS][DOMAIN_NAME]"
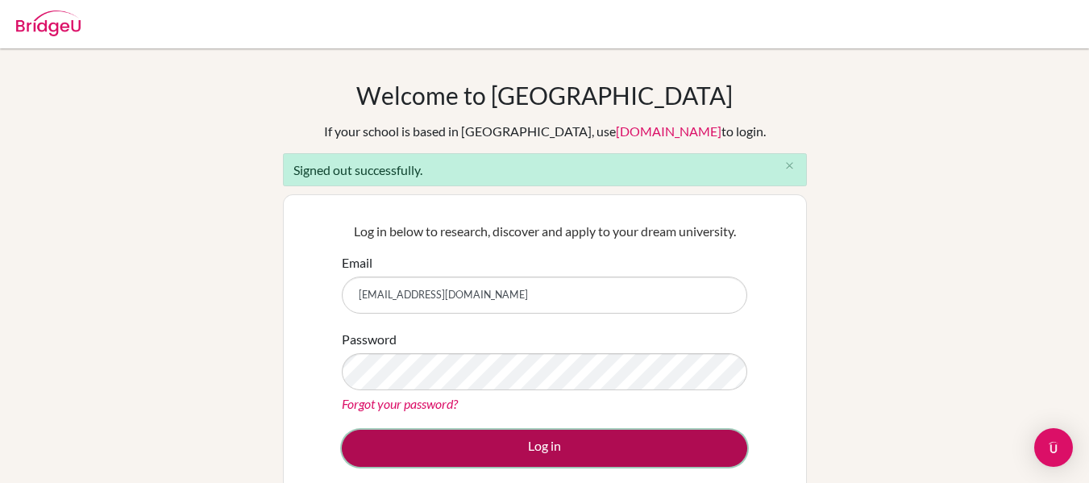
click at [550, 448] on button "Log in" at bounding box center [544, 448] width 405 height 37
